Goal: Transaction & Acquisition: Purchase product/service

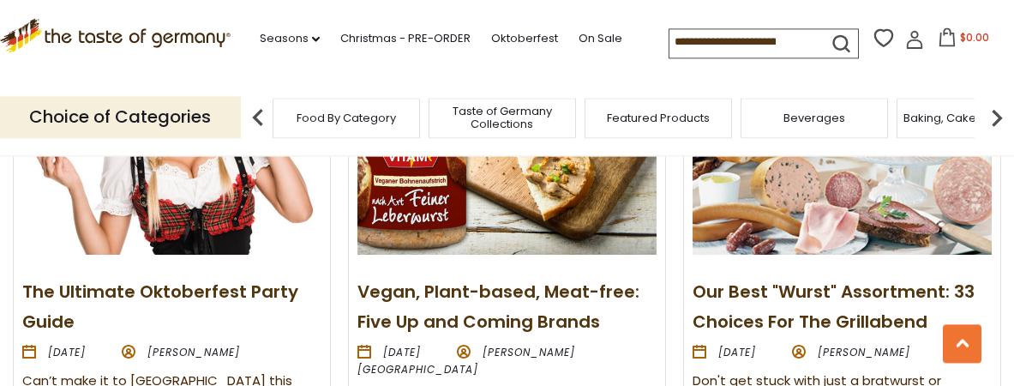
scroll to position [1923, 0]
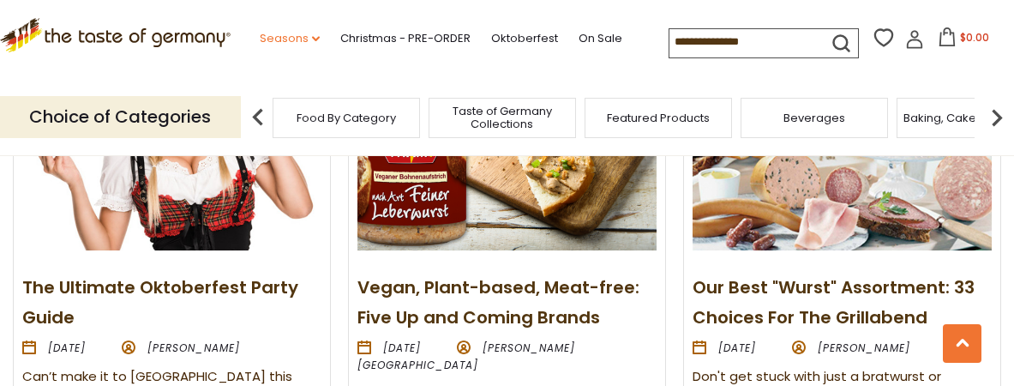
click at [312, 40] on icon "dropdown_arrow" at bounding box center [316, 39] width 8 height 6
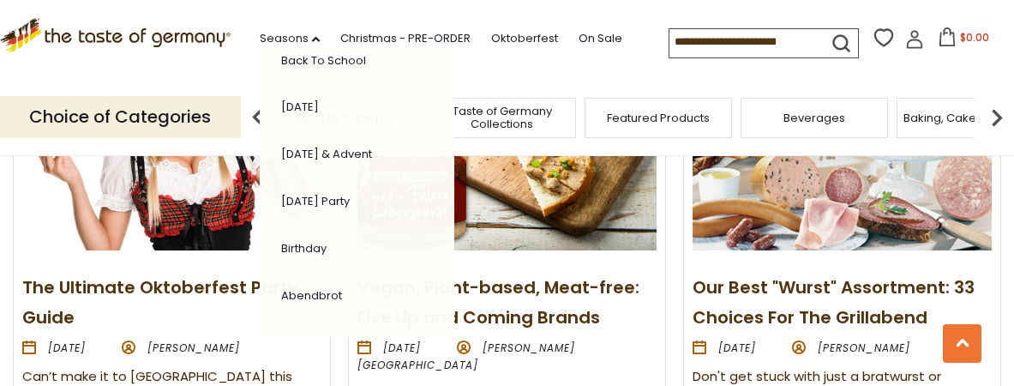
scroll to position [216, 0]
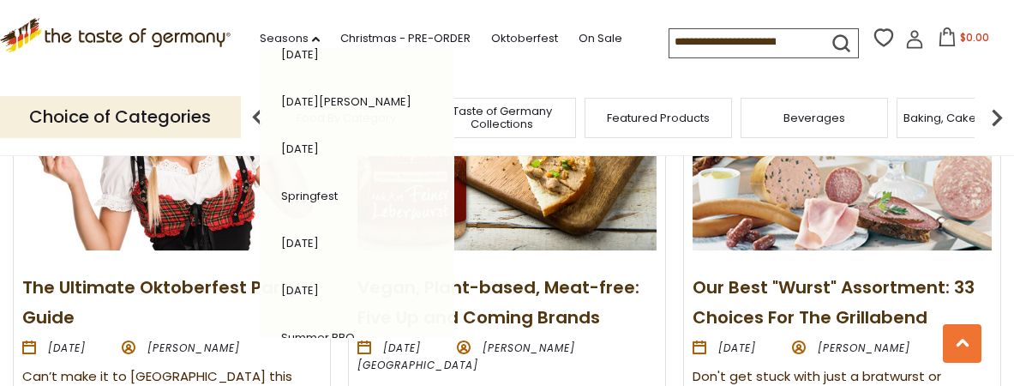
click at [173, 65] on div ".st0{fill:#EDD300;} .st1{fill:#D33E21;}" at bounding box center [115, 39] width 231 height 79
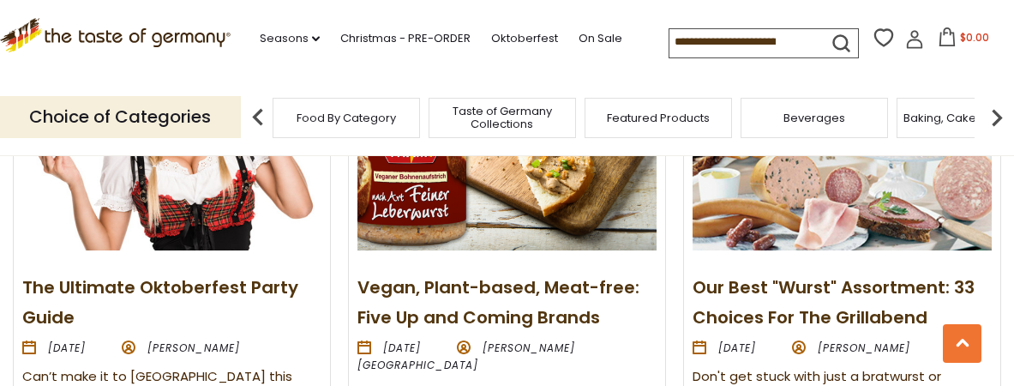
click at [366, 117] on span "Food By Category" at bounding box center [345, 117] width 99 height 13
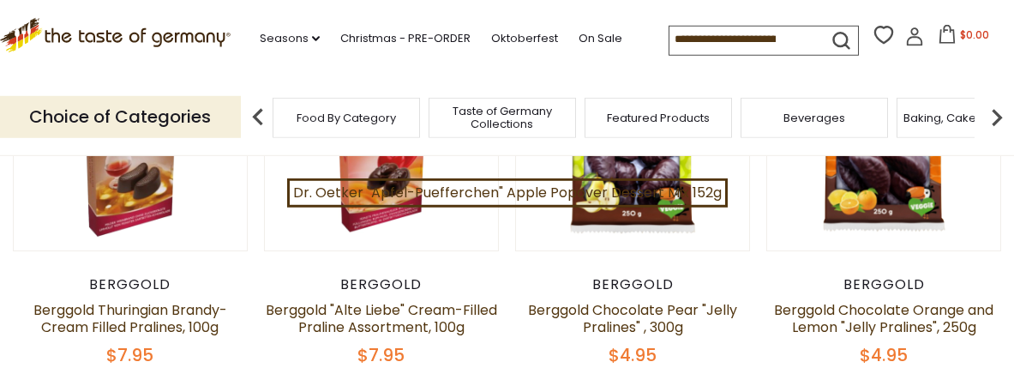
scroll to position [45, 0]
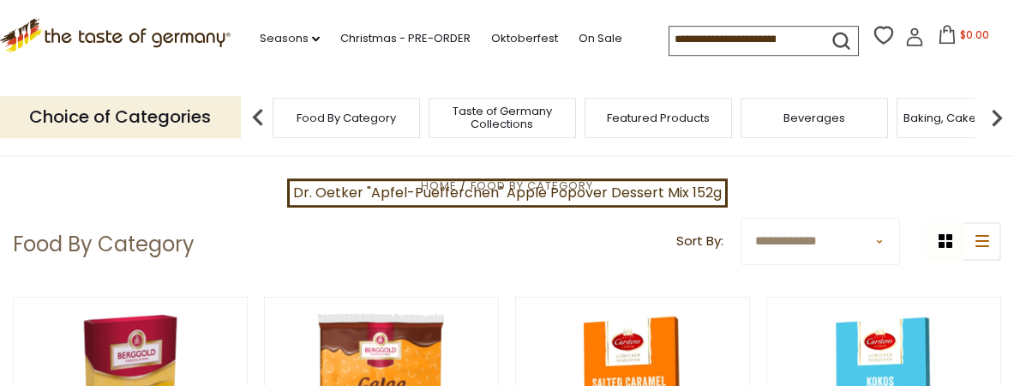
click at [669, 47] on input at bounding box center [741, 39] width 145 height 24
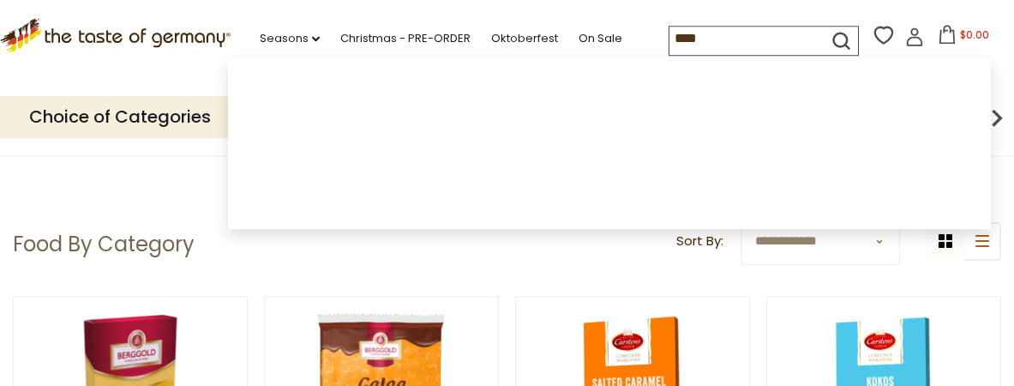
type input "*****"
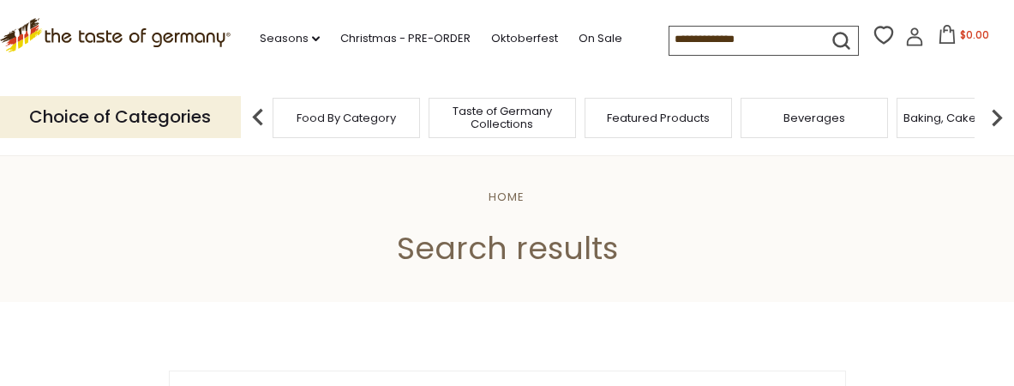
type input "*****"
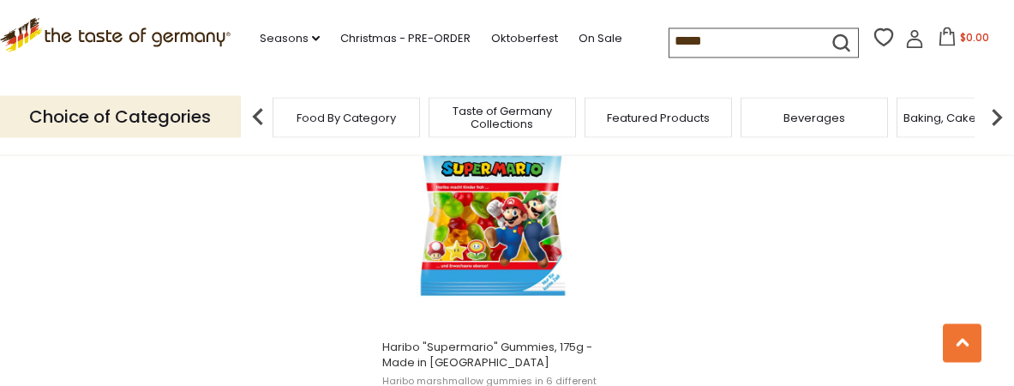
scroll to position [3321, 0]
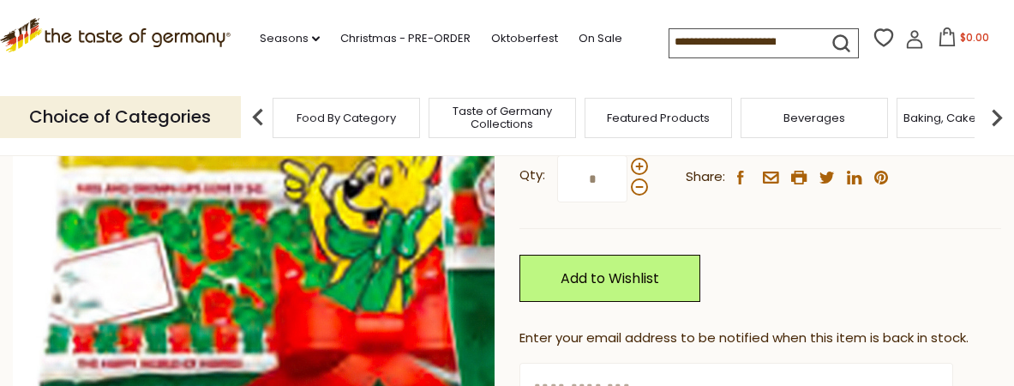
scroll to position [307, 0]
